Goal: Find specific page/section: Locate a particular part of the current website

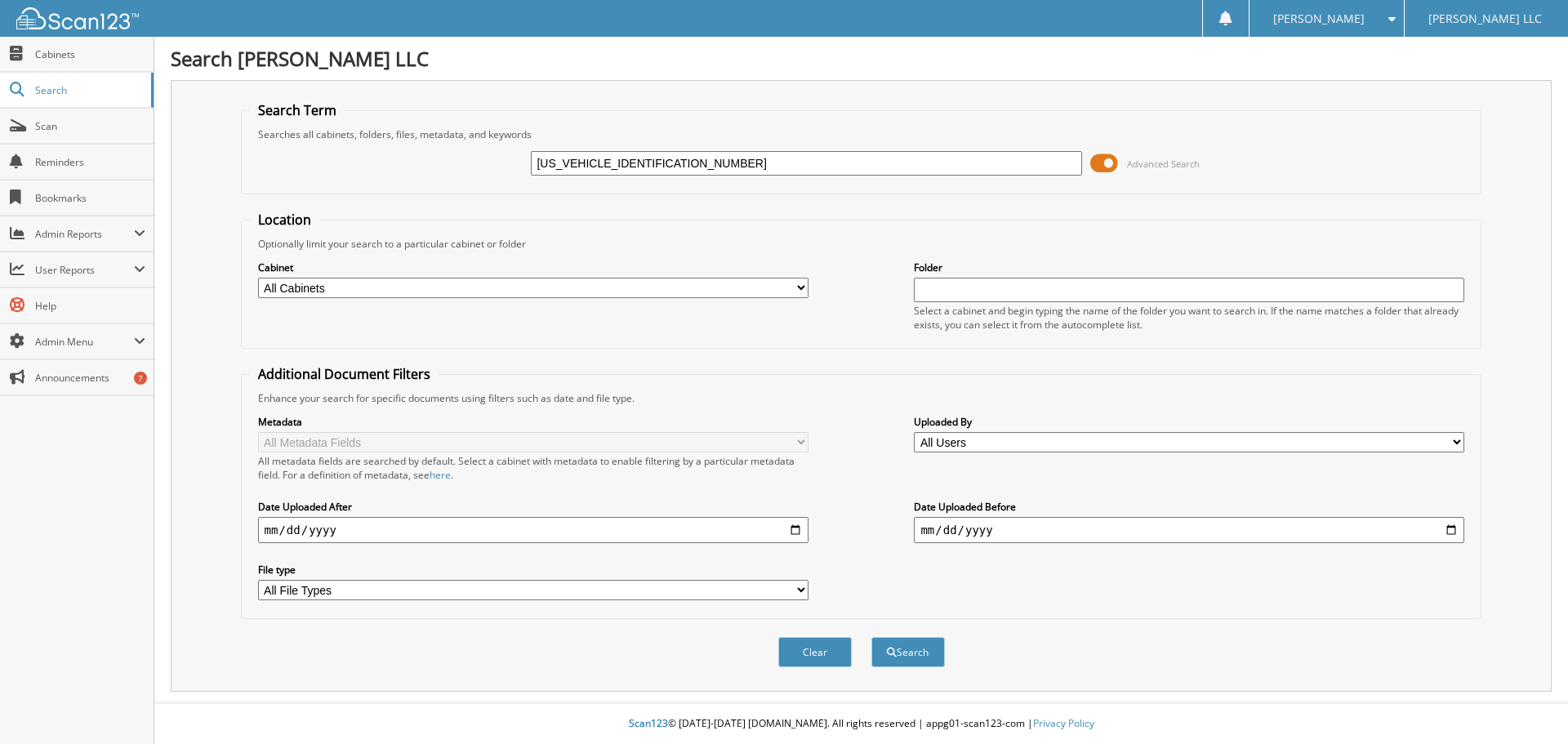
drag, startPoint x: 600, startPoint y: 162, endPoint x: 424, endPoint y: 203, distance: 180.7
click at [424, 203] on form "Search Term Searches all cabinets, folders, files, metadata, and keywords 5LM5J…" at bounding box center [862, 393] width 1241 height 584
type input "NGL09343"
click at [910, 655] on button "Search" at bounding box center [909, 652] width 74 height 30
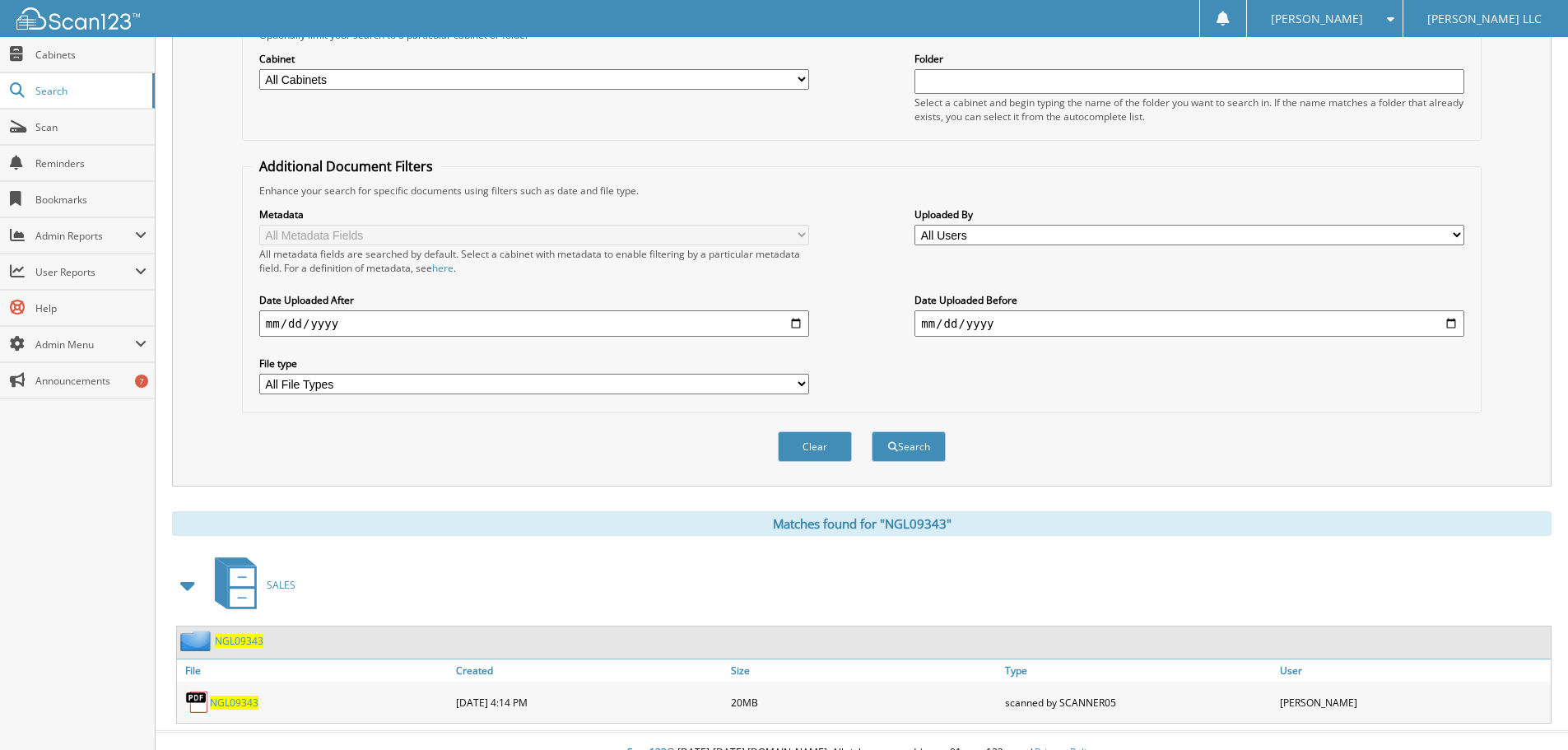
scroll to position [234, 0]
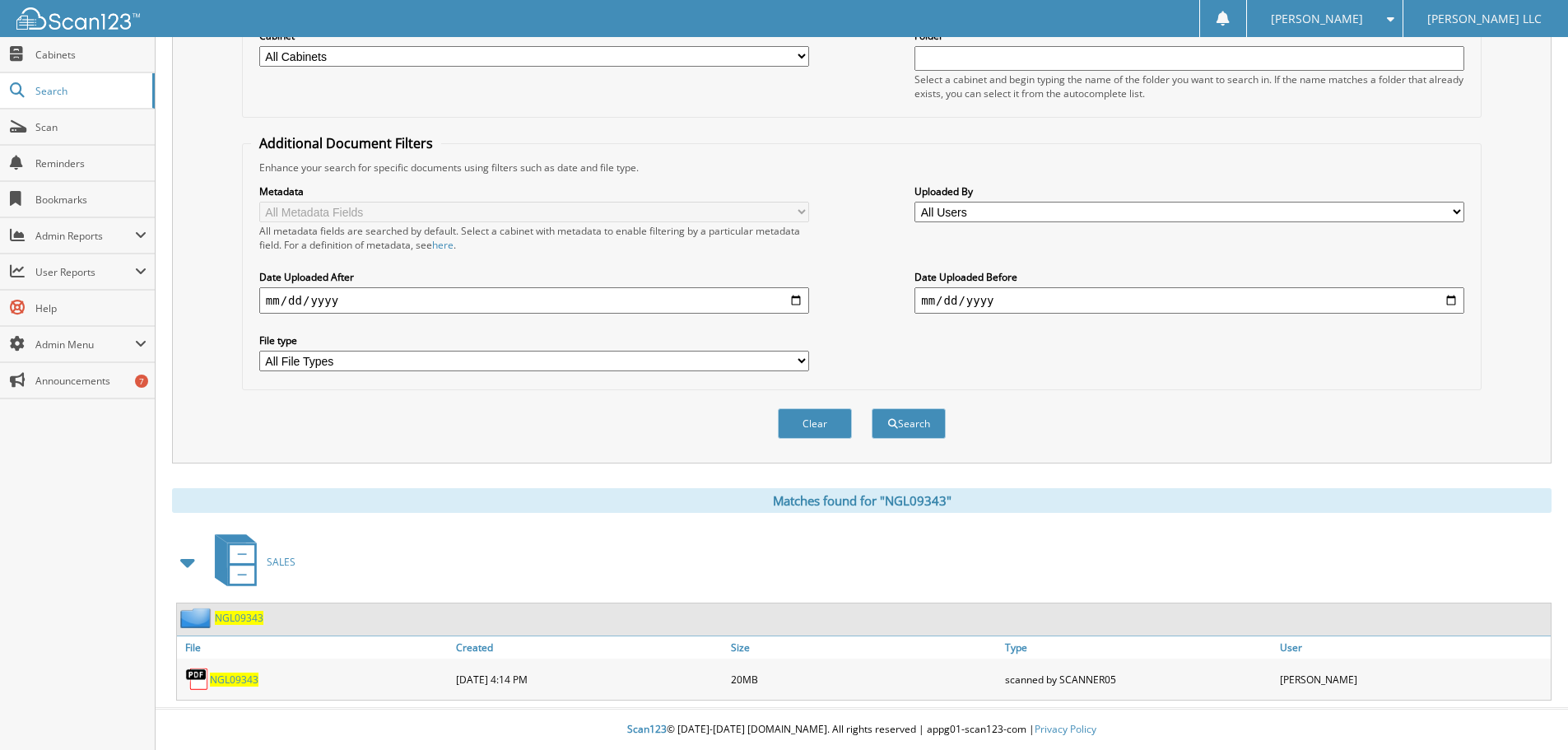
click at [233, 674] on span "NGL09343" at bounding box center [234, 679] width 49 height 14
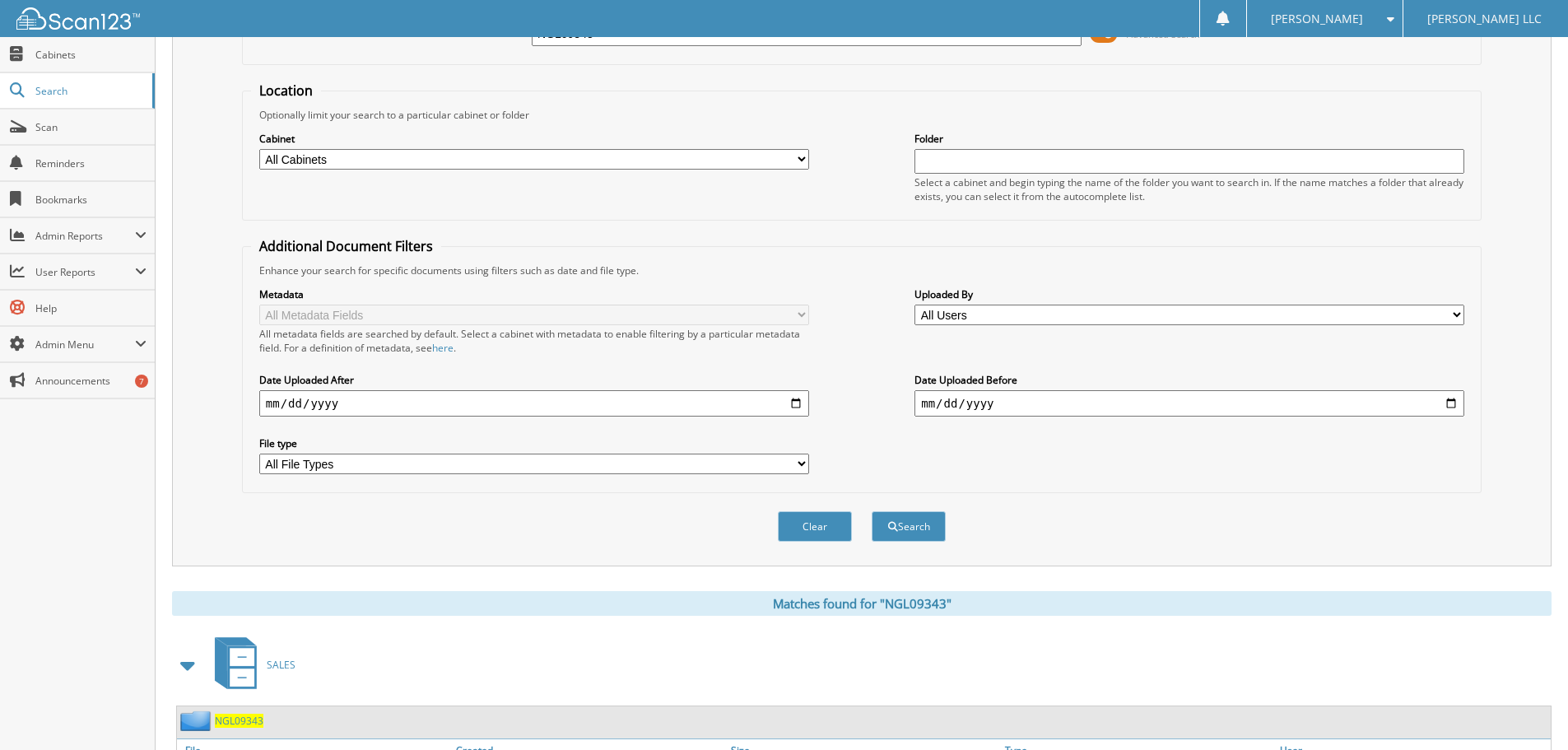
scroll to position [0, 0]
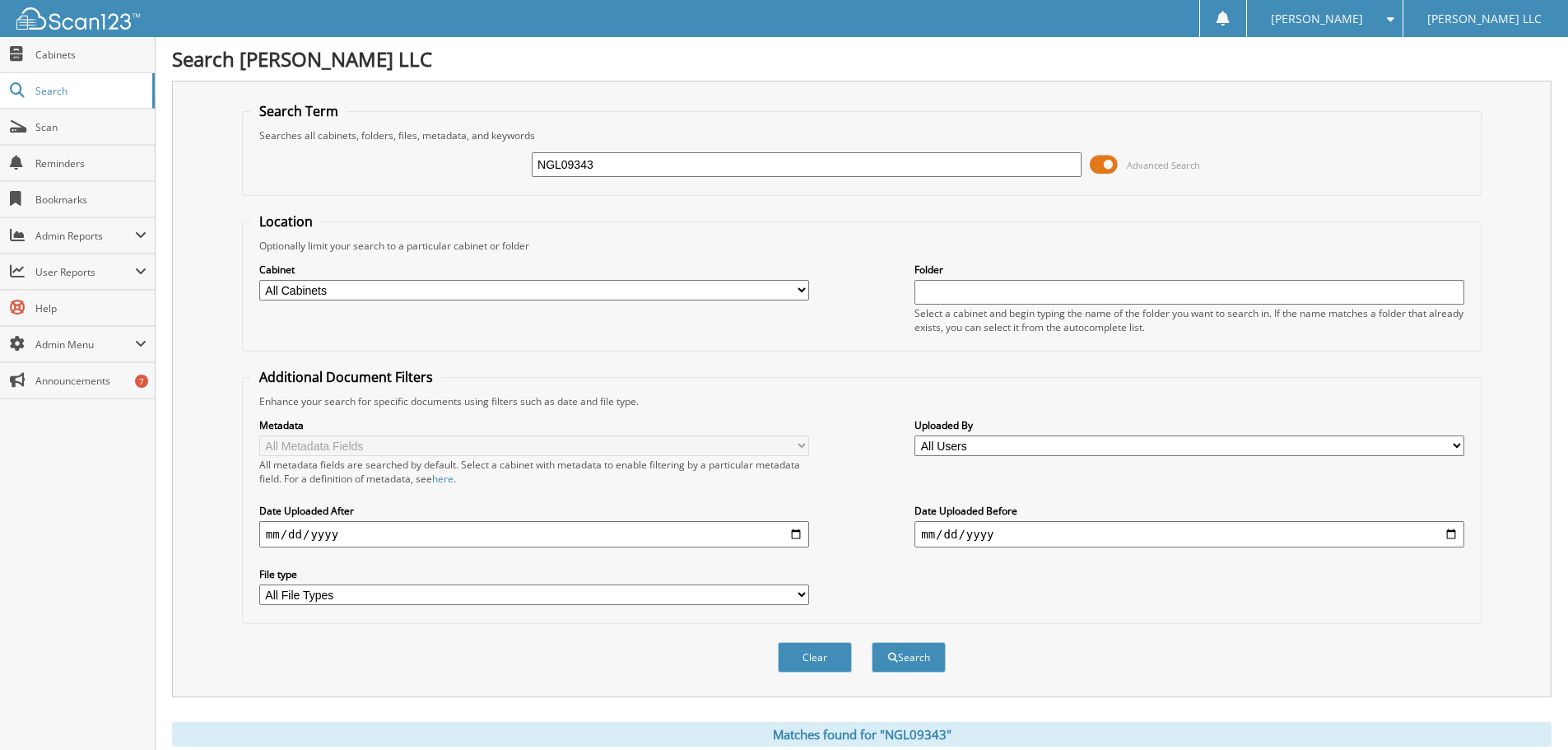
click at [618, 165] on input "NGL09343" at bounding box center [806, 164] width 550 height 25
paste input "MGA26524"
type input "MGA26524"
click at [903, 666] on button "Search" at bounding box center [909, 657] width 75 height 30
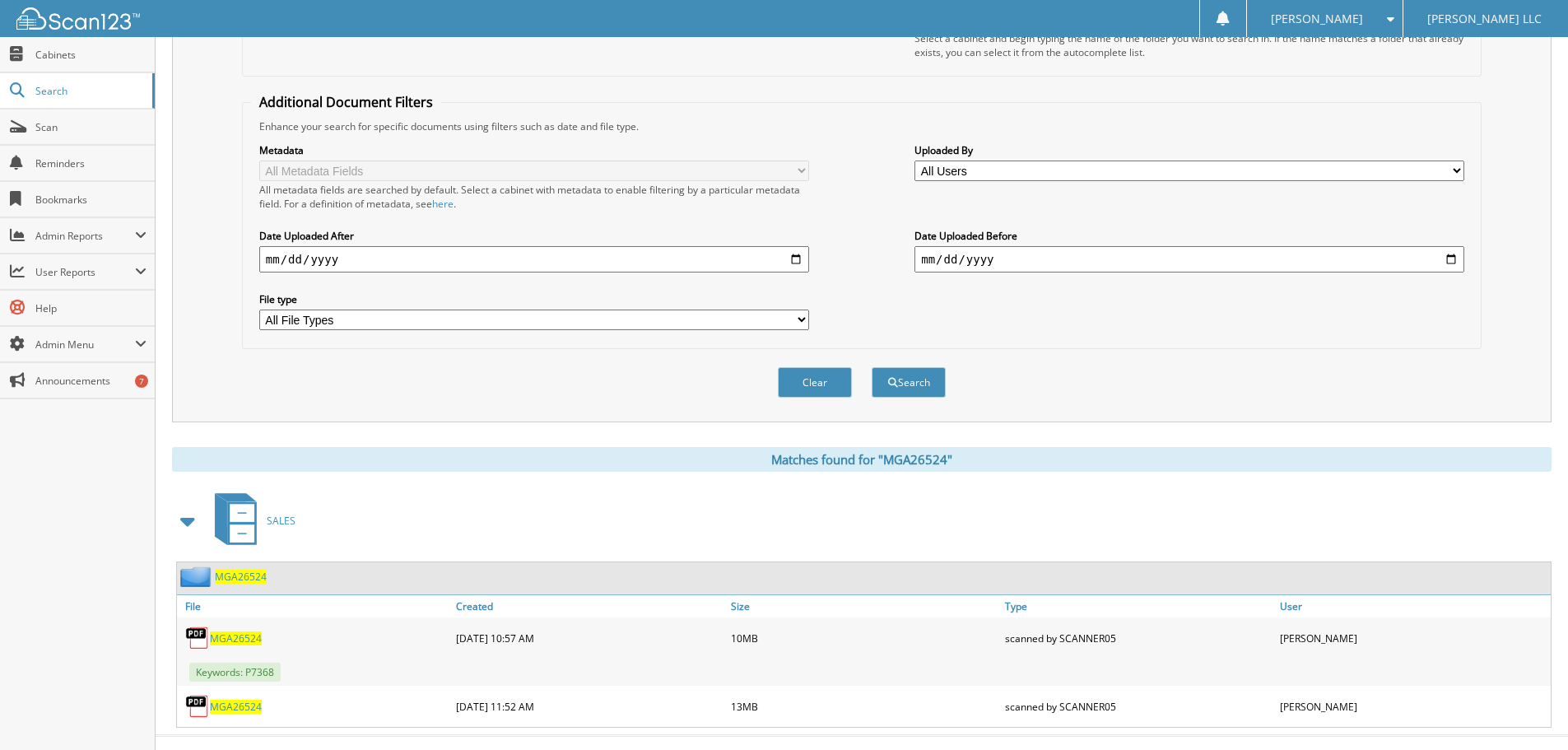
scroll to position [303, 0]
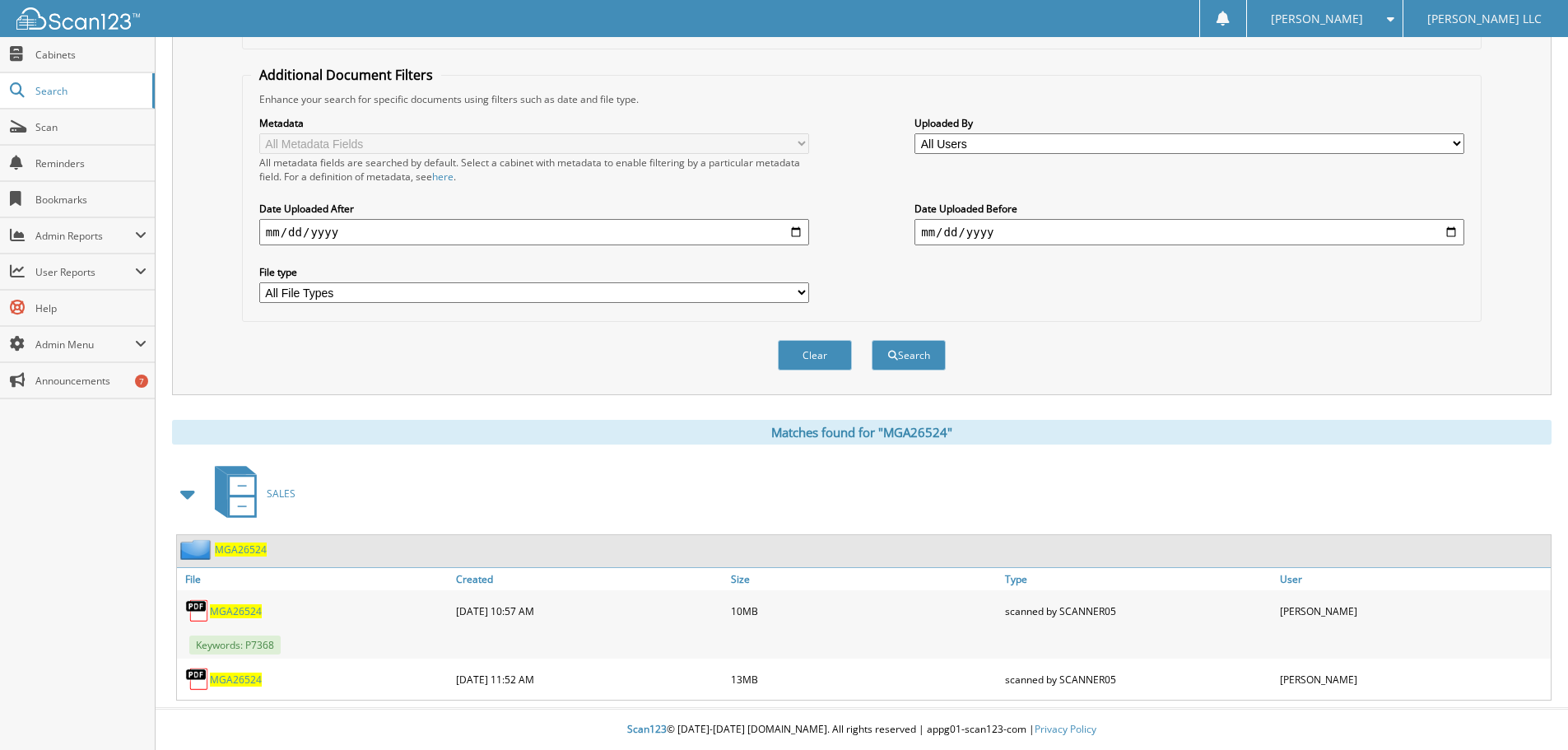
click at [242, 612] on span "MGA26524" at bounding box center [235, 611] width 52 height 14
